Goal: Answer question/provide support: Share knowledge or assist other users

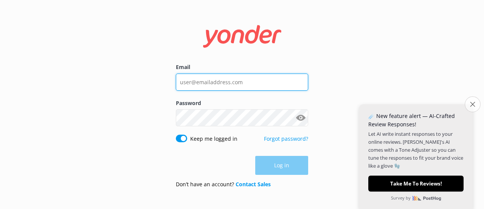
type input "[EMAIL_ADDRESS][DOMAIN_NAME]"
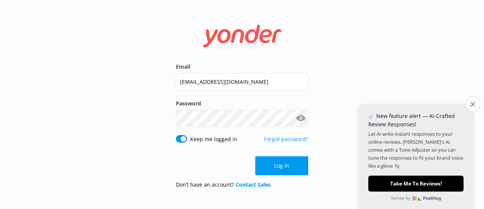
click at [474, 101] on button "Close survey" at bounding box center [473, 104] width 16 height 16
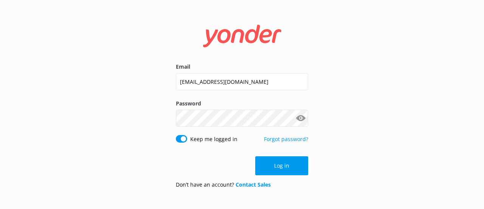
click at [384, 118] on div "Email [EMAIL_ADDRESS][DOMAIN_NAME] Password Show password Keep me logged in For…" at bounding box center [242, 104] width 484 height 209
click at [273, 167] on button "Log in" at bounding box center [281, 165] width 53 height 19
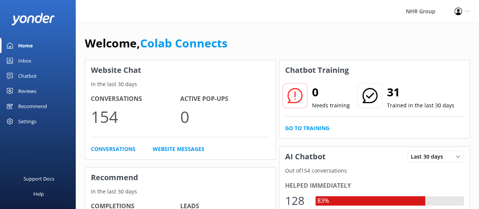
click at [31, 75] on div "Chatbot" at bounding box center [27, 75] width 19 height 15
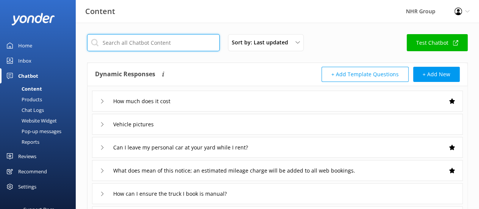
click at [148, 43] on input "text" at bounding box center [153, 42] width 132 height 17
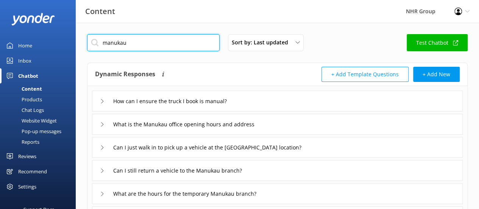
type input "manukau"
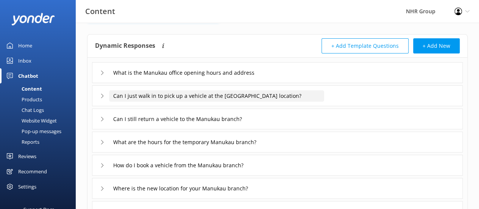
scroll to position [24, 0]
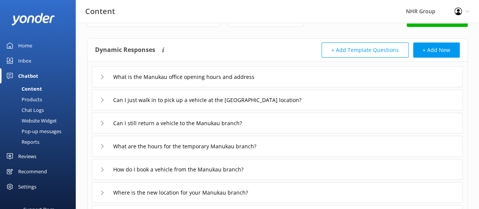
click at [100, 75] on icon at bounding box center [102, 77] width 5 height 5
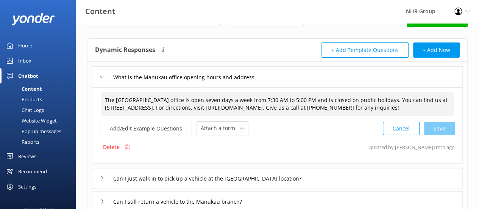
click at [104, 107] on textarea "The [GEOGRAPHIC_DATA] office is open seven days a week from 7:30 AM to 5:00 PM …" at bounding box center [277, 104] width 353 height 24
paste textarea "[STREET_ADDRESS][PERSON_NAME]"
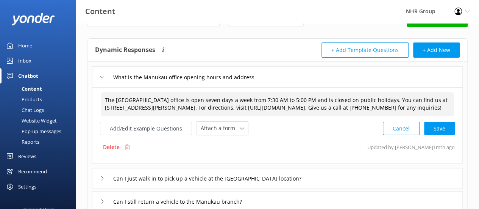
click at [281, 106] on textarea "The [GEOGRAPHIC_DATA] office is open seven days a week from 7:30 AM to 5:00 PM …" at bounding box center [277, 104] width 353 height 24
paste textarea "BqJ9PhkN2YD4S5uQ8"
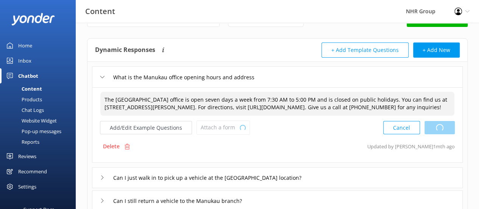
click at [443, 134] on div "Cancel Loading.." at bounding box center [419, 127] width 72 height 14
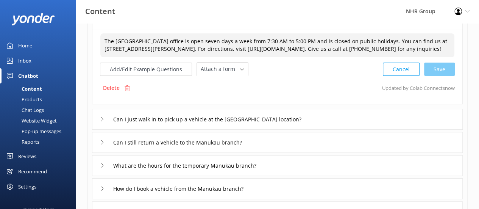
scroll to position [87, 0]
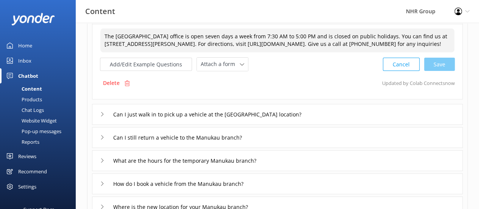
type textarea "The [GEOGRAPHIC_DATA] office is open seven days a week from 7:30 AM to 5:00 PM …"
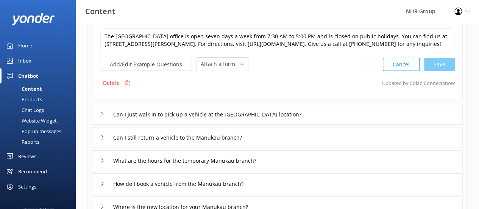
click at [101, 116] on icon at bounding box center [102, 114] width 5 height 5
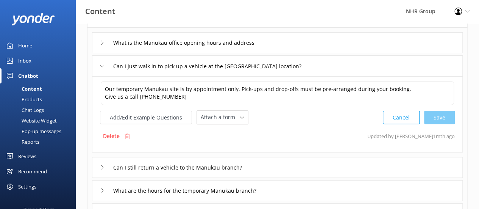
scroll to position [56, 0]
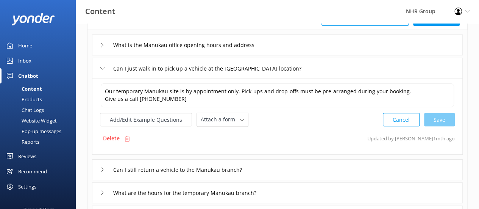
click at [101, 47] on div "What is the Manukau office opening hours and address" at bounding box center [183, 45] width 167 height 12
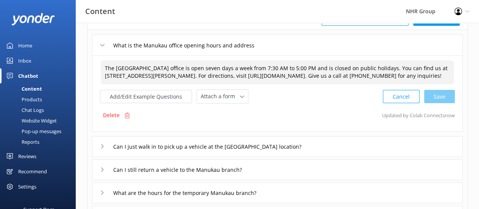
click at [402, 68] on textarea "The [GEOGRAPHIC_DATA] office is open seven days a week from 7:30 AM to 5:00 PM …" at bounding box center [277, 72] width 353 height 24
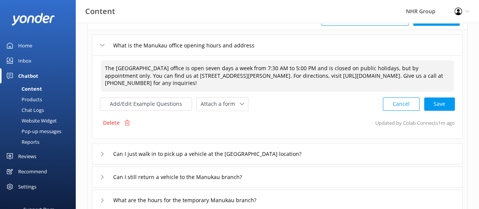
click at [413, 67] on textarea "The [GEOGRAPHIC_DATA] office is open seven days a week from 7:30 AM to 5:00 PM …" at bounding box center [277, 75] width 353 height 31
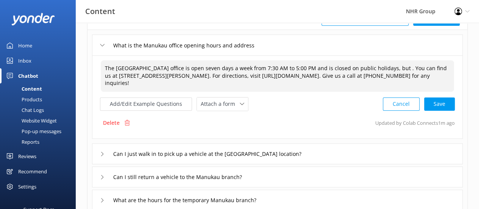
click at [199, 68] on textarea "The [GEOGRAPHIC_DATA] office is open seven days a week from 7:30 AM to 5:00 PM …" at bounding box center [277, 75] width 353 height 31
paste textarea "by appointment only"
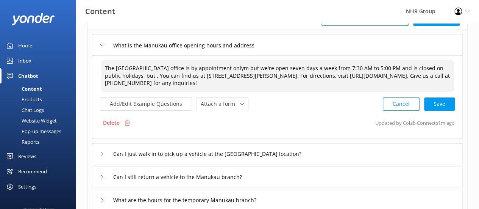
click at [154, 74] on textarea "The [GEOGRAPHIC_DATA] office is by appointment onlym but we're open seven days …" at bounding box center [277, 75] width 353 height 31
click at [255, 67] on textarea "The [GEOGRAPHIC_DATA] office is by appointment onlym but we're open seven days …" at bounding box center [277, 75] width 353 height 31
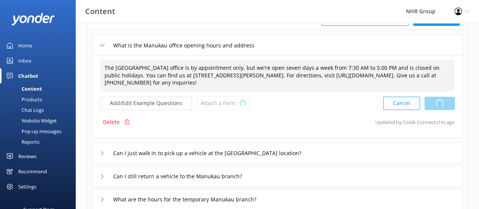
click at [430, 102] on div "Cancel Loading.." at bounding box center [419, 103] width 72 height 14
type textarea "The [GEOGRAPHIC_DATA] office is by appointment only, but we're open seven days …"
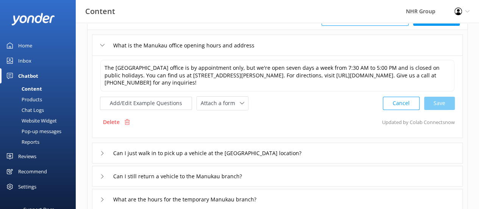
click at [101, 148] on div "Can I just walk in to pick up a vehicle at the [GEOGRAPHIC_DATA] location?" at bounding box center [207, 152] width 215 height 12
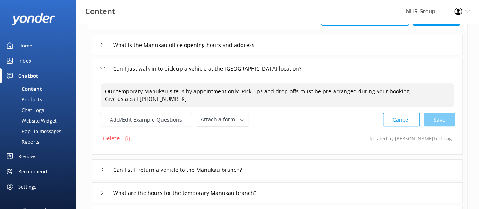
click at [125, 92] on textarea "Our temporary Manukau site is by appointment only. Pick-ups and drop-offs must …" at bounding box center [277, 95] width 353 height 24
click at [431, 120] on div "Cancel Loading.." at bounding box center [419, 119] width 72 height 14
type textarea "Our Manukau site is by appointment only. Pick-ups and drop-offs must be pre-arr…"
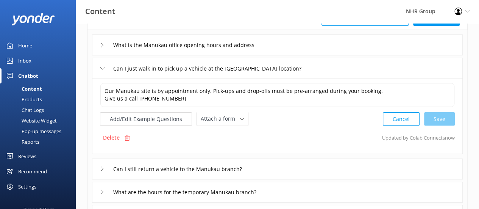
click at [101, 48] on div "What is the Manukau office opening hours and address" at bounding box center [183, 45] width 167 height 12
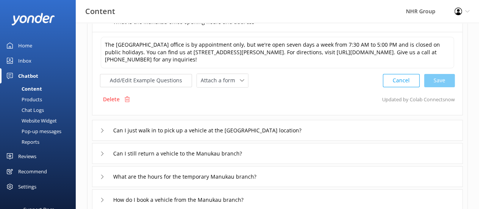
scroll to position [81, 0]
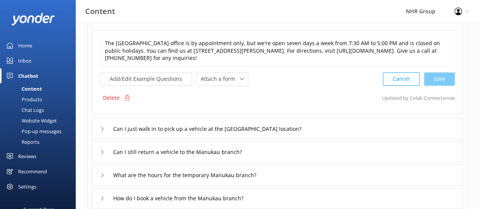
click at [102, 150] on icon at bounding box center [102, 151] width 5 height 5
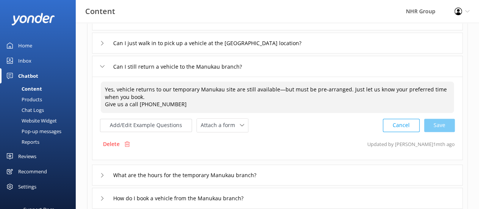
click at [182, 89] on textarea "Yes, vehicle returns to our temporary Manukau site are still available—but must…" at bounding box center [277, 96] width 353 height 31
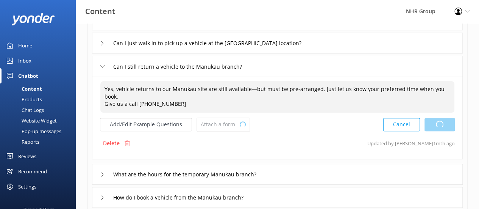
click at [427, 117] on div "Cancel Loading.." at bounding box center [419, 124] width 72 height 14
type textarea "Yes, vehicle returns to our Manukau site are still available—but must be pre-ar…"
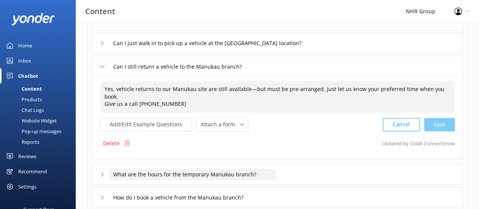
click at [161, 168] on input "What are the hours for the temporary Manukau branch?" at bounding box center [192, 173] width 167 height 11
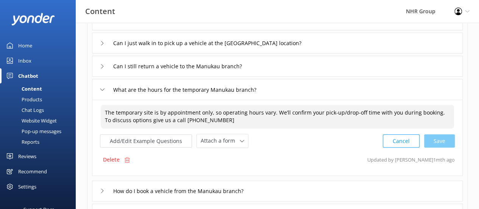
click at [126, 112] on textarea "The temporary site is by appointment only, so operating hours vary. We’ll confi…" at bounding box center [277, 116] width 353 height 24
click at [204, 112] on textarea "The Manukau site is by appointment only, so operating hours vary. We’ll confirm…" at bounding box center [277, 116] width 353 height 24
click at [431, 110] on textarea "The Manukau site is by appointment only, so operating hours vary. We’ll confirm…" at bounding box center [277, 116] width 353 height 24
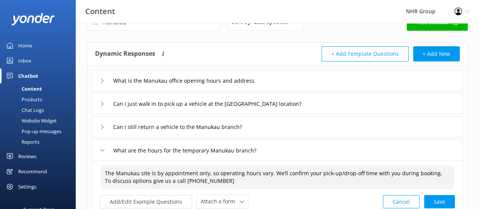
scroll to position [13, 0]
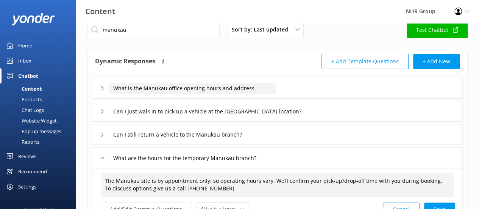
type textarea "The Manukau site is by appointment only, so operating hours vary. We’ll confirm…"
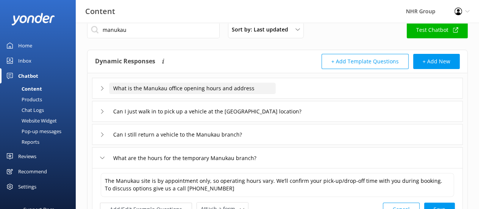
click at [225, 88] on input "What is the Manukau office opening hours and address" at bounding box center [192, 88] width 167 height 11
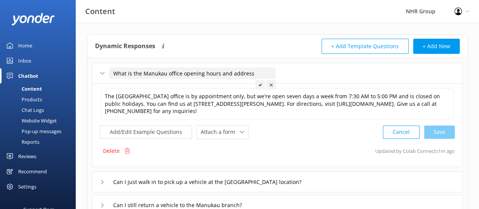
scroll to position [31, 0]
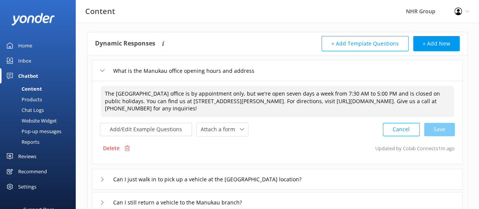
click at [254, 91] on textarea "The [GEOGRAPHIC_DATA] office is by appointment only, but we're open seven days …" at bounding box center [277, 101] width 353 height 31
click at [142, 100] on textarea "The [GEOGRAPHIC_DATA] office is by appointment only, but we're open seven days …" at bounding box center [277, 101] width 353 height 31
paste textarea ", so operating hours vary. We’ll confirm your pick-up/drop-off time with you du…"
click at [257, 92] on textarea "The [GEOGRAPHIC_DATA] office is by appointment only, , so operating hours vary.…" at bounding box center [277, 101] width 353 height 31
click at [142, 99] on textarea "The [GEOGRAPHIC_DATA] office is by appointment only, so operating hours vary. W…" at bounding box center [277, 101] width 353 height 31
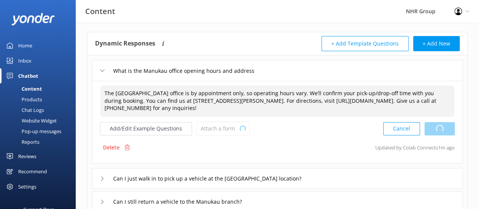
click at [443, 126] on div "Cancel Loading.." at bounding box center [419, 128] width 72 height 14
type textarea "The [GEOGRAPHIC_DATA] office is by appointment only, so operating hours vary. W…"
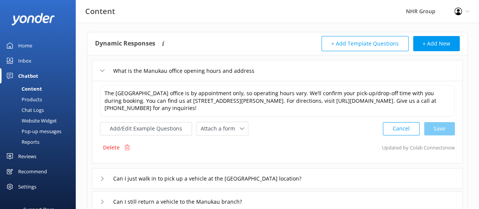
click at [104, 178] on icon at bounding box center [102, 178] width 5 height 5
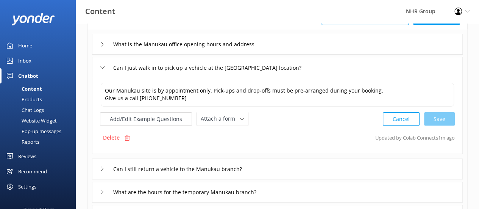
scroll to position [62, 0]
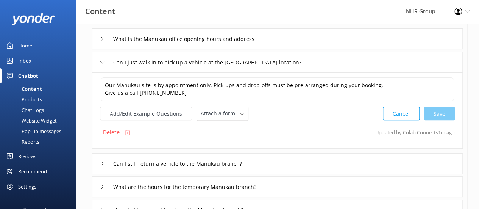
click at [104, 162] on div "Can I still return a vehicle to the Manukau branch?" at bounding box center [181, 163] width 163 height 12
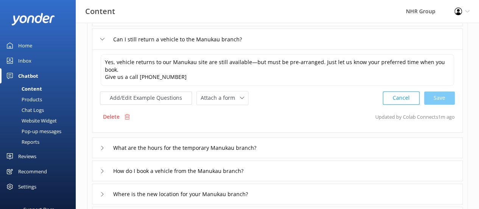
scroll to position [109, 0]
click at [102, 145] on icon at bounding box center [102, 147] width 5 height 5
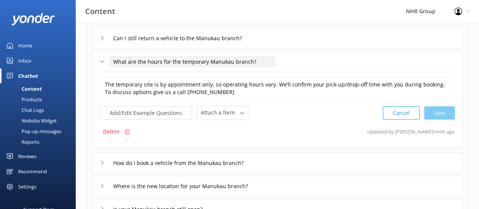
click at [202, 62] on input "What are the hours for the temporary Manukau branch?" at bounding box center [192, 61] width 167 height 11
type input "What are the hours for the temporary Manukau branch?"
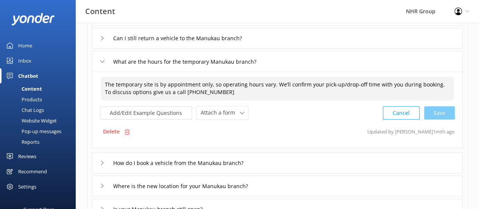
click at [128, 84] on textarea "The temporary site is by appointment only, so operating hours vary. We’ll confi…" at bounding box center [277, 88] width 353 height 24
click at [443, 116] on div "Cancel Loading.." at bounding box center [419, 112] width 72 height 14
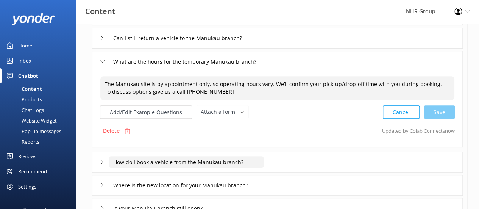
type textarea "The Manukau site is by appointment only, so operating hours vary. We’ll confirm…"
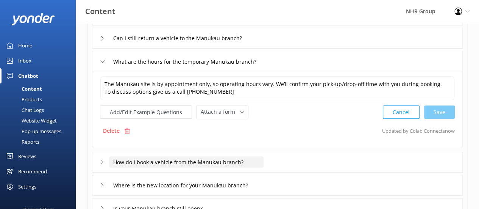
click at [263, 159] on input "How do I book a vehicle from the Manukau branch?" at bounding box center [186, 161] width 154 height 11
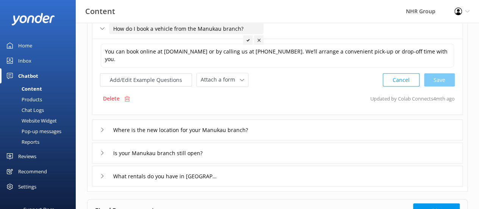
scroll to position [177, 0]
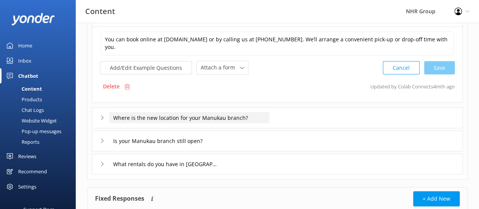
click at [257, 120] on input "Where is the new location for your Manukau branch?" at bounding box center [189, 117] width 160 height 11
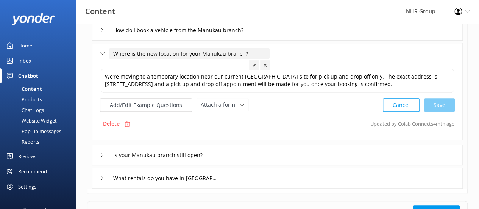
scroll to position [162, 0]
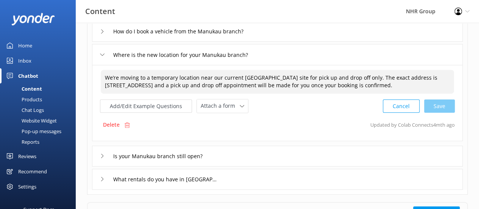
click at [160, 76] on textarea "We’re moving to a temporary location near our current [GEOGRAPHIC_DATA] site fo…" at bounding box center [277, 82] width 353 height 24
click at [372, 78] on textarea "We’re moving to a location near our current [GEOGRAPHIC_DATA] site for pick up …" at bounding box center [277, 82] width 353 height 24
paste textarea ", so operating hours vary. We’ll confirm your pick-up/drop-off time with you du…"
paste textarea "[STREET_ADDRESS][PERSON_NAME]"
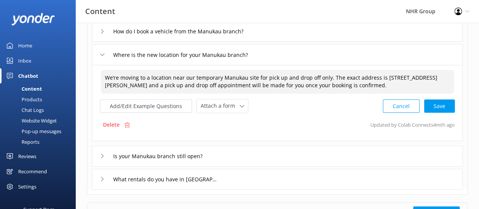
click at [329, 75] on textarea "We’re moving to a location near our temporary Manukau site for pick up and drop…" at bounding box center [277, 82] width 353 height 24
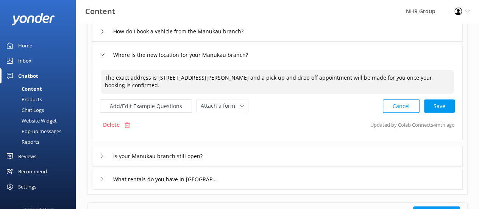
click at [295, 75] on textarea "The exact address is [STREET_ADDRESS][PERSON_NAME] and a pick up and drop off a…" at bounding box center [277, 82] width 353 height 24
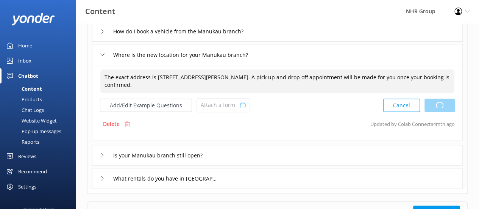
click at [441, 106] on div "Cancel Loading.." at bounding box center [419, 105] width 72 height 14
type textarea "The exact address is [STREET_ADDRESS][PERSON_NAME]. A pick up and drop off appo…"
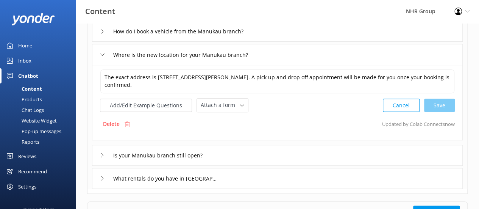
click at [245, 157] on div "Is your Manukau branch still open?" at bounding box center [277, 155] width 371 height 21
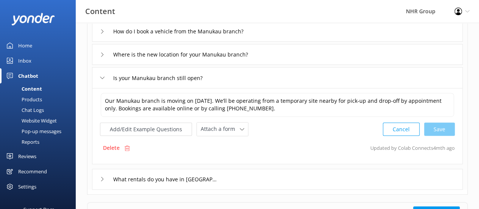
scroll to position [163, 0]
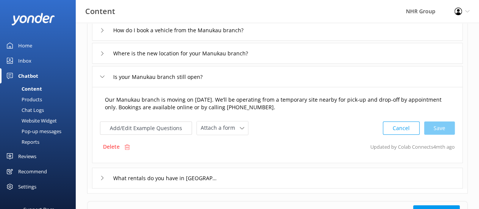
click at [107, 104] on textarea "Our Manukau branch is moving on [DATE]. We’ll be operating from a temporary sit…" at bounding box center [277, 104] width 353 height 24
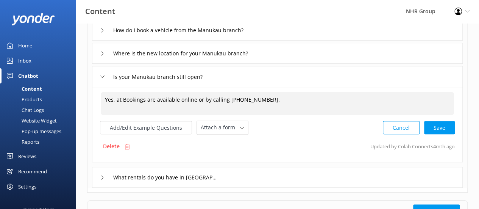
paste textarea "[STREET_ADDRESS][PERSON_NAME]"
click at [113, 100] on textarea "Yes, at [STREET_ADDRESS][PERSON_NAME]. Bookings are available online or by call…" at bounding box center [277, 103] width 353 height 23
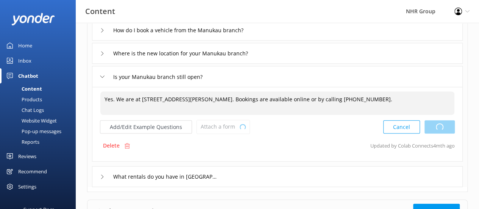
click at [442, 132] on div "Cancel Loading.." at bounding box center [419, 127] width 72 height 14
type textarea "Yes. We are at [STREET_ADDRESS][PERSON_NAME]. Bookings are available online or …"
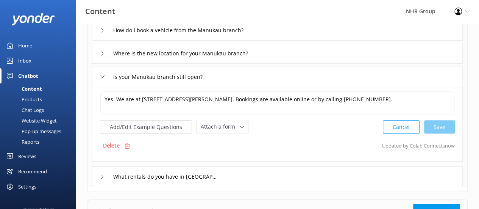
click at [226, 175] on div "What rentals do you have in [GEOGRAPHIC_DATA]" at bounding box center [277, 176] width 371 height 21
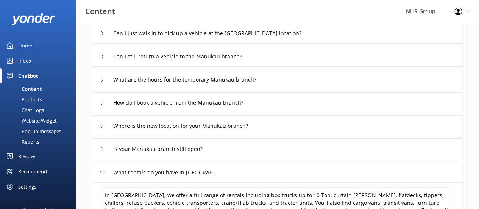
scroll to position [87, 0]
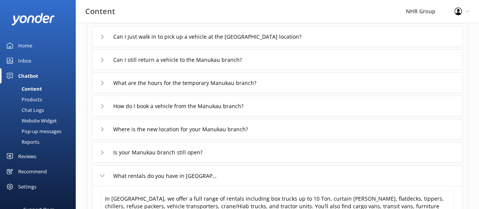
click at [102, 173] on icon at bounding box center [102, 175] width 5 height 5
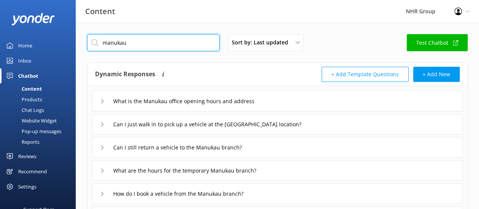
click at [136, 45] on input "manukau" at bounding box center [153, 42] width 132 height 17
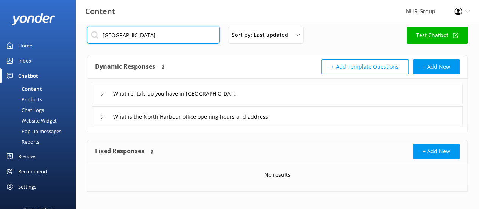
scroll to position [12, 0]
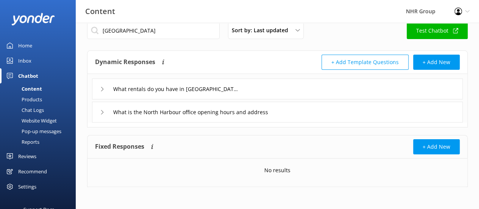
click at [104, 92] on div "What rentals do you have in [GEOGRAPHIC_DATA]" at bounding box center [166, 89] width 133 height 12
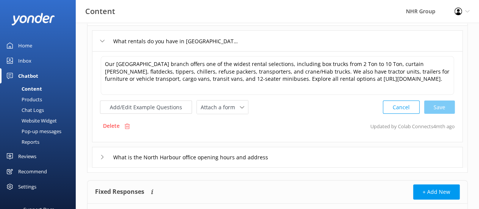
scroll to position [64, 0]
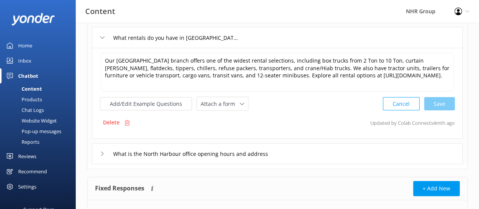
click at [100, 147] on div "What is the North Harbour office opening hours and address" at bounding box center [192, 153] width 185 height 12
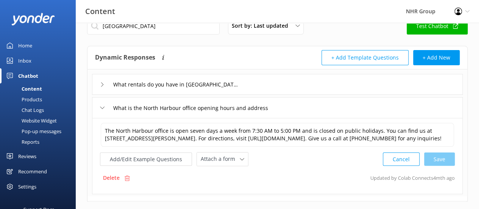
scroll to position [3, 0]
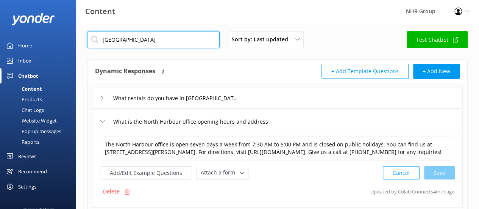
click at [139, 42] on input "[GEOGRAPHIC_DATA]" at bounding box center [153, 39] width 132 height 17
type input "manukau"
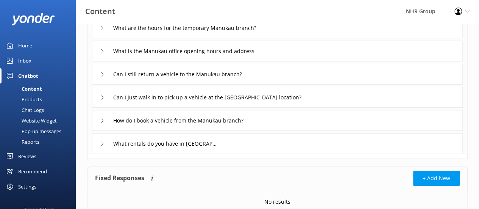
scroll to position [121, 0]
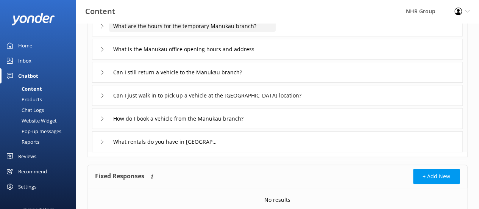
click at [139, 30] on input "What are the hours for the temporary Manukau branch?" at bounding box center [192, 25] width 167 height 11
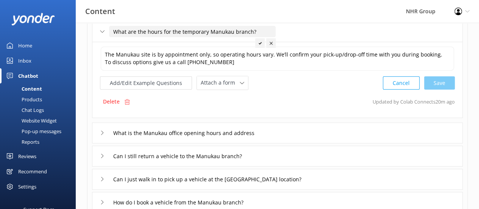
scroll to position [114, 0]
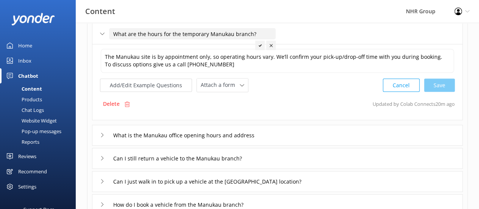
click at [187, 35] on input "What are the hours for the temporary Manukau branch?" at bounding box center [192, 33] width 167 height 11
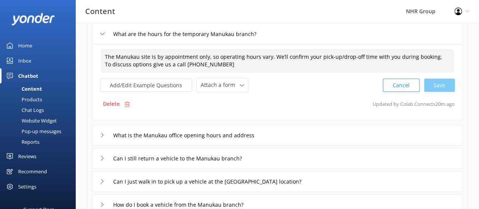
click at [308, 60] on textarea "The Manukau site is by appointment only, so operating hours vary. We’ll confirm…" at bounding box center [277, 61] width 353 height 24
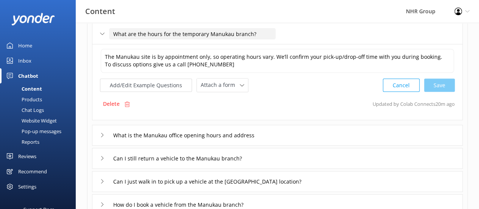
click at [191, 34] on input "What are the hours for the temporary Manukau branch?" at bounding box center [192, 33] width 167 height 11
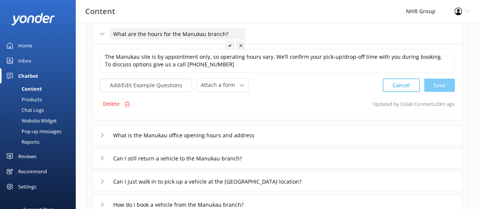
type input "What are the hours for the Manukau branch?"
click at [229, 44] on icon at bounding box center [229, 45] width 3 height 3
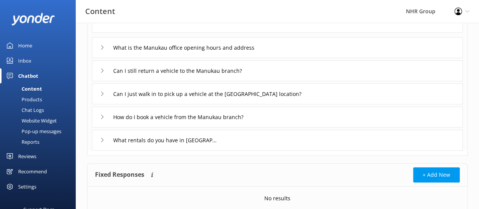
scroll to position [203, 0]
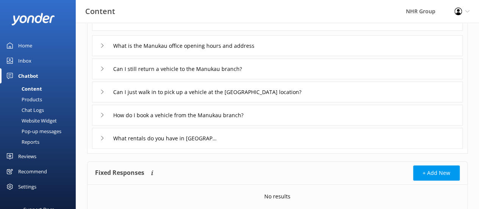
click at [102, 134] on div "What rentals do you have in [GEOGRAPHIC_DATA]" at bounding box center [157, 138] width 115 height 12
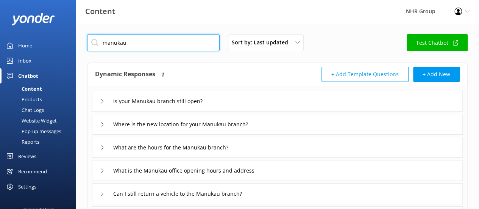
click at [132, 44] on input "manukau" at bounding box center [153, 42] width 132 height 17
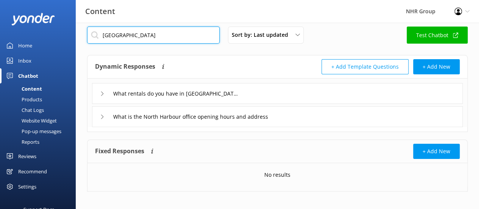
scroll to position [12, 0]
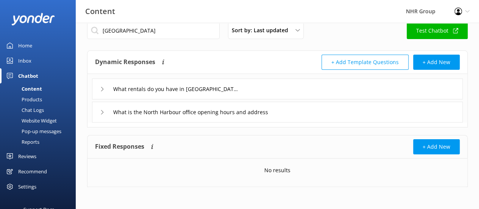
click at [100, 92] on div "What rentals do you have in [GEOGRAPHIC_DATA]" at bounding box center [166, 89] width 133 height 12
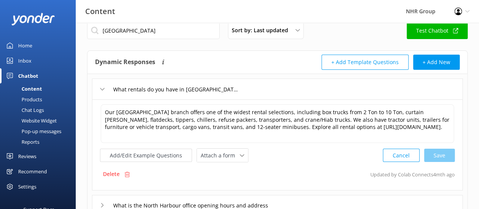
click at [100, 92] on div "What rentals do you have in [GEOGRAPHIC_DATA]" at bounding box center [166, 89] width 133 height 12
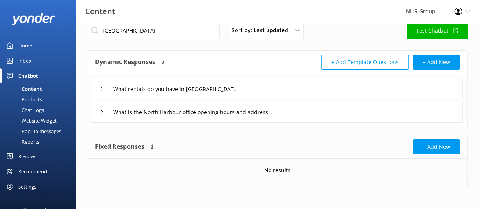
click at [99, 111] on div "What is the North Harbour office opening hours and address" at bounding box center [277, 111] width 371 height 21
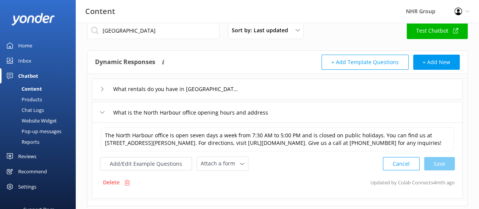
click at [99, 111] on div "What is the North Harbour office opening hours and address" at bounding box center [277, 111] width 371 height 21
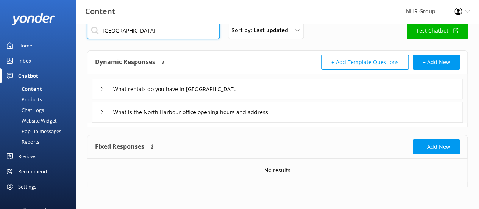
click at [150, 35] on input "[GEOGRAPHIC_DATA]" at bounding box center [153, 30] width 132 height 17
type input "nhr"
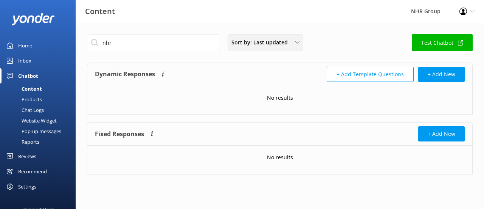
click at [265, 39] on span "Sort by: Last updated" at bounding box center [262, 42] width 61 height 8
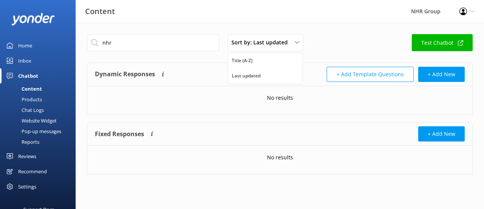
click at [323, 49] on div "nhr Sort by: Last updated Title (A-Z) Last updated Test Chatbot" at bounding box center [280, 45] width 386 height 22
